Goal: Download file/media

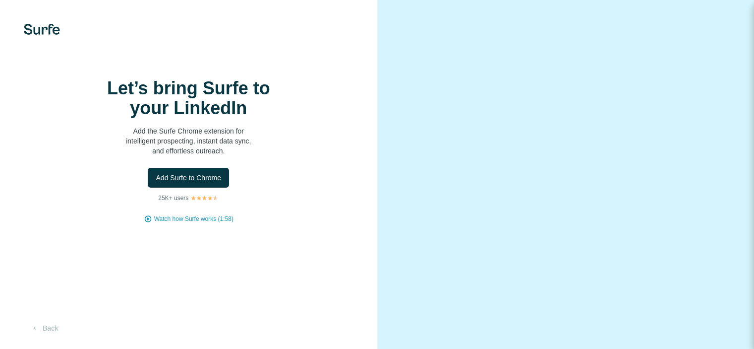
click at [283, 118] on h1 "Let’s bring Surfe to your LinkedIn" at bounding box center [188, 98] width 198 height 40
click at [528, 94] on video at bounding box center [566, 174] width 322 height 161
click at [180, 187] on button "Add Surfe to Chrome" at bounding box center [188, 178] width 81 height 20
